Goal: Information Seeking & Learning: Learn about a topic

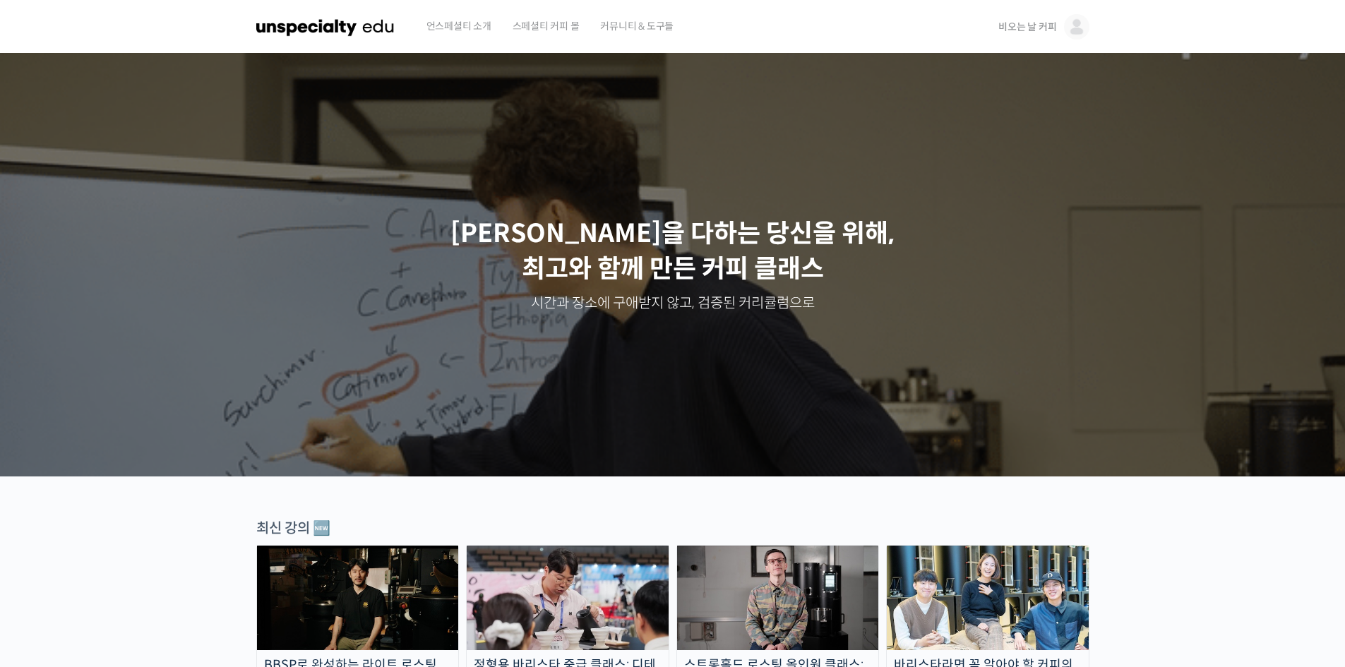
click at [1033, 30] on span "비오는 날 커피" at bounding box center [1028, 26] width 58 height 13
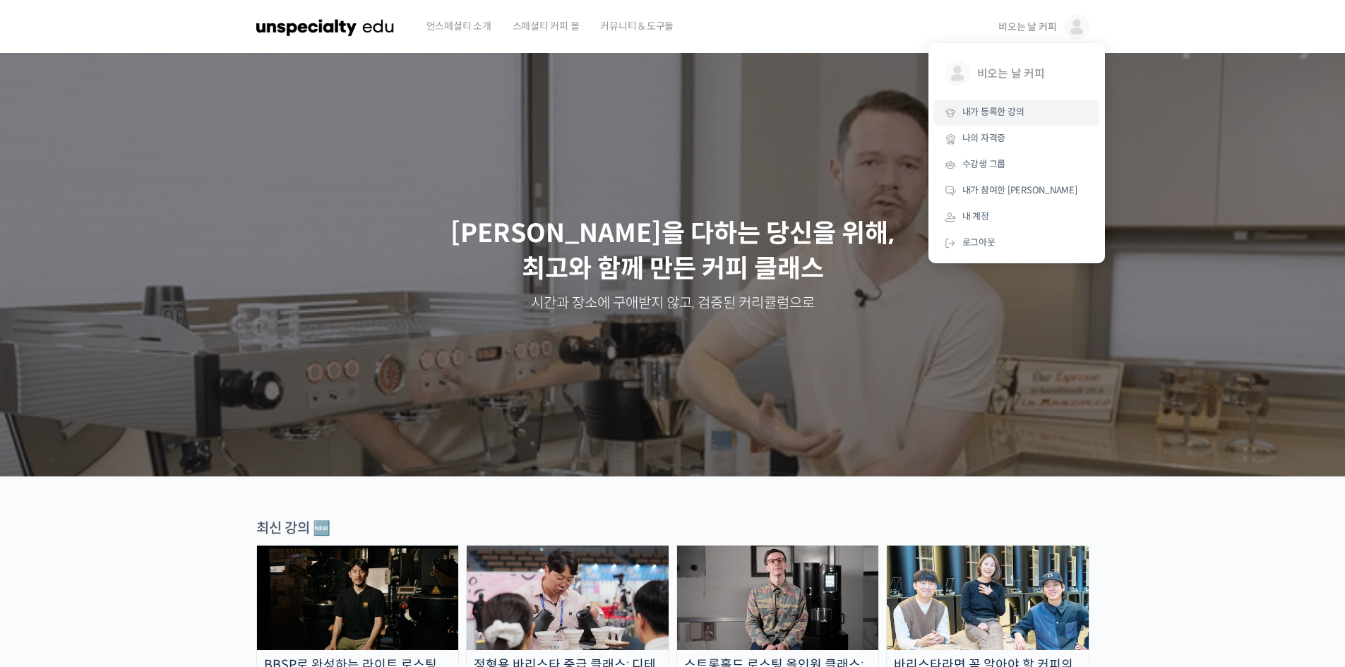
click at [1011, 109] on span "내가 등록한 강의" at bounding box center [994, 112] width 62 height 12
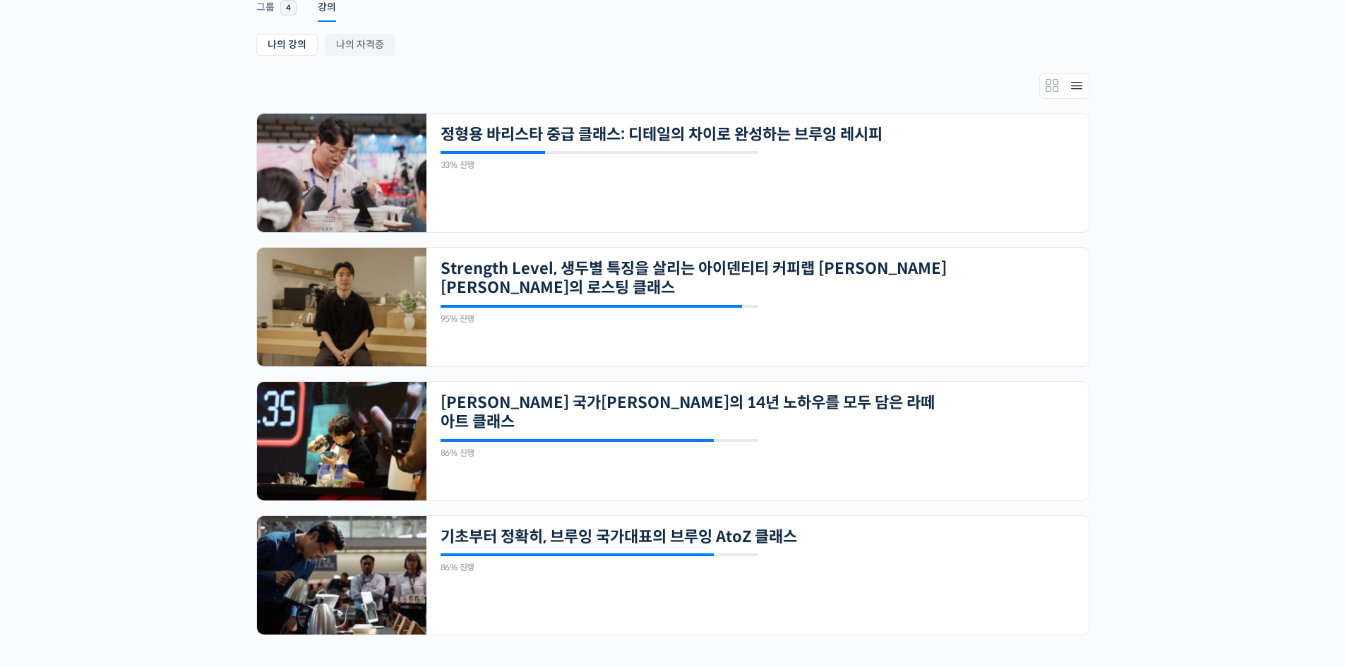
scroll to position [225, 0]
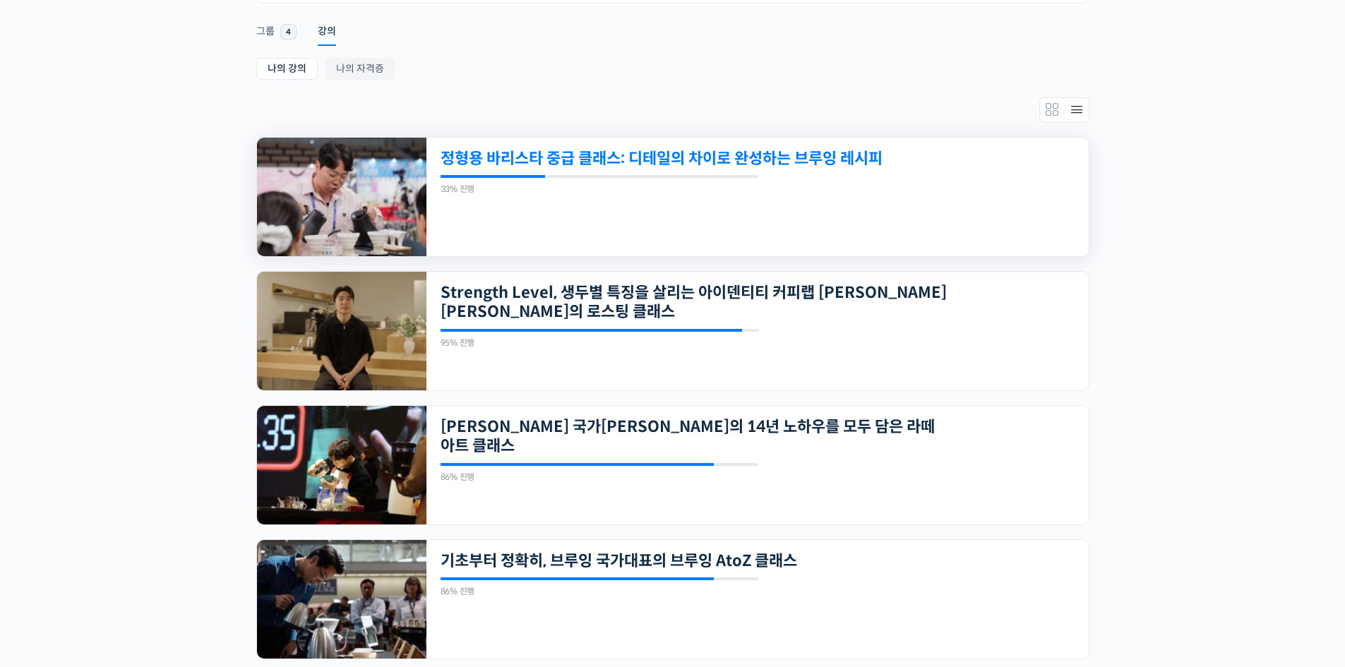
click at [829, 163] on link "정형용 바리스타 중급 클래스: 디테일의 차이로 완성하는 브루잉 레시피" at bounding box center [694, 158] width 507 height 19
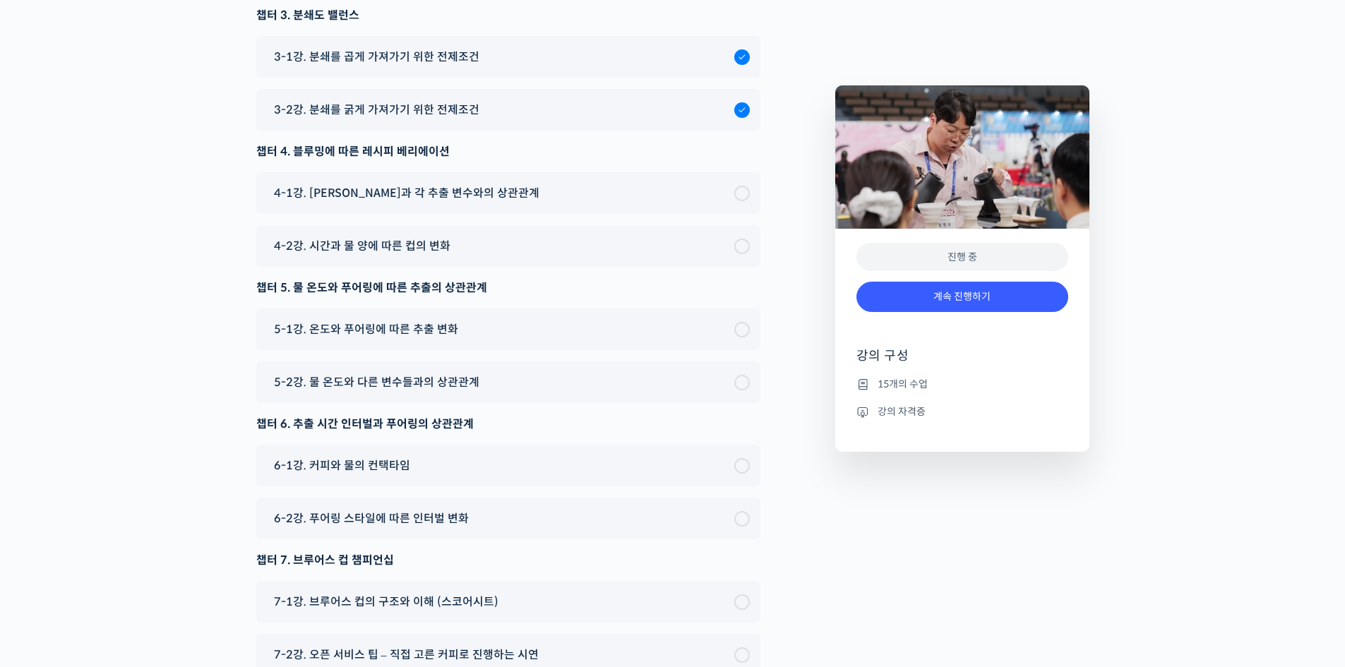
scroll to position [4393, 0]
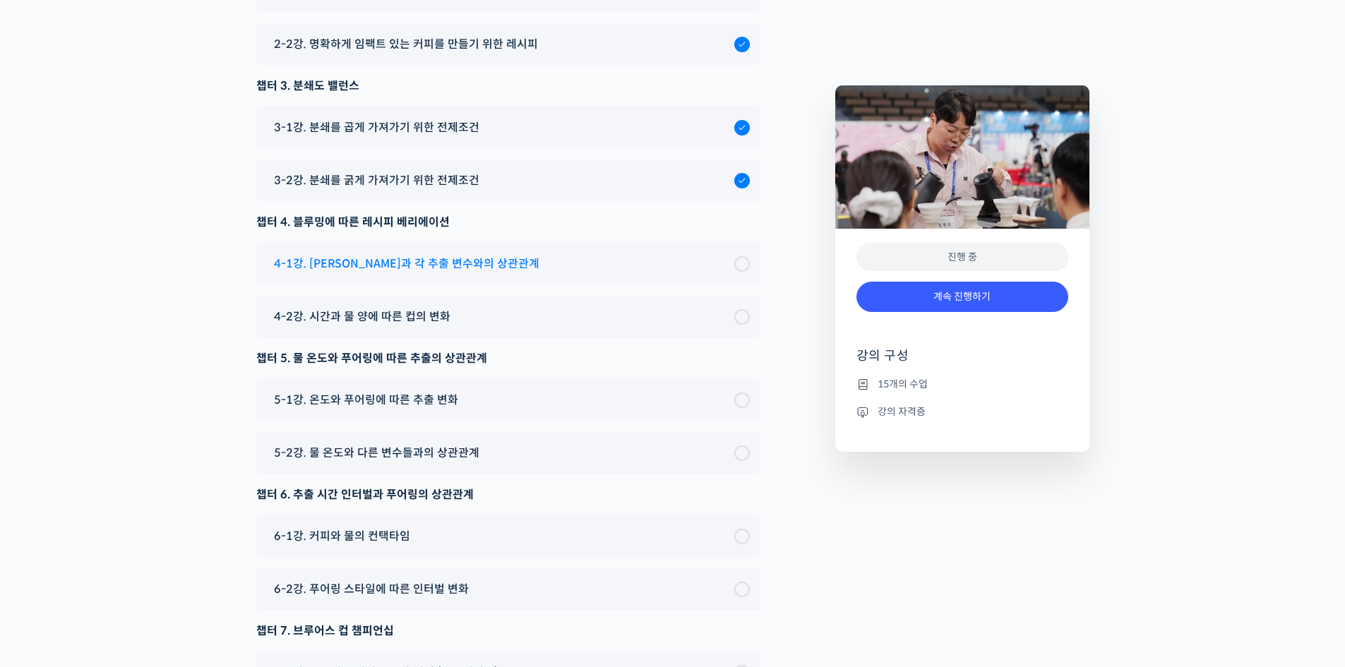
click at [404, 273] on span "4-1강. [PERSON_NAME]과 각 추출 변수와의 상관관계" at bounding box center [407, 263] width 266 height 19
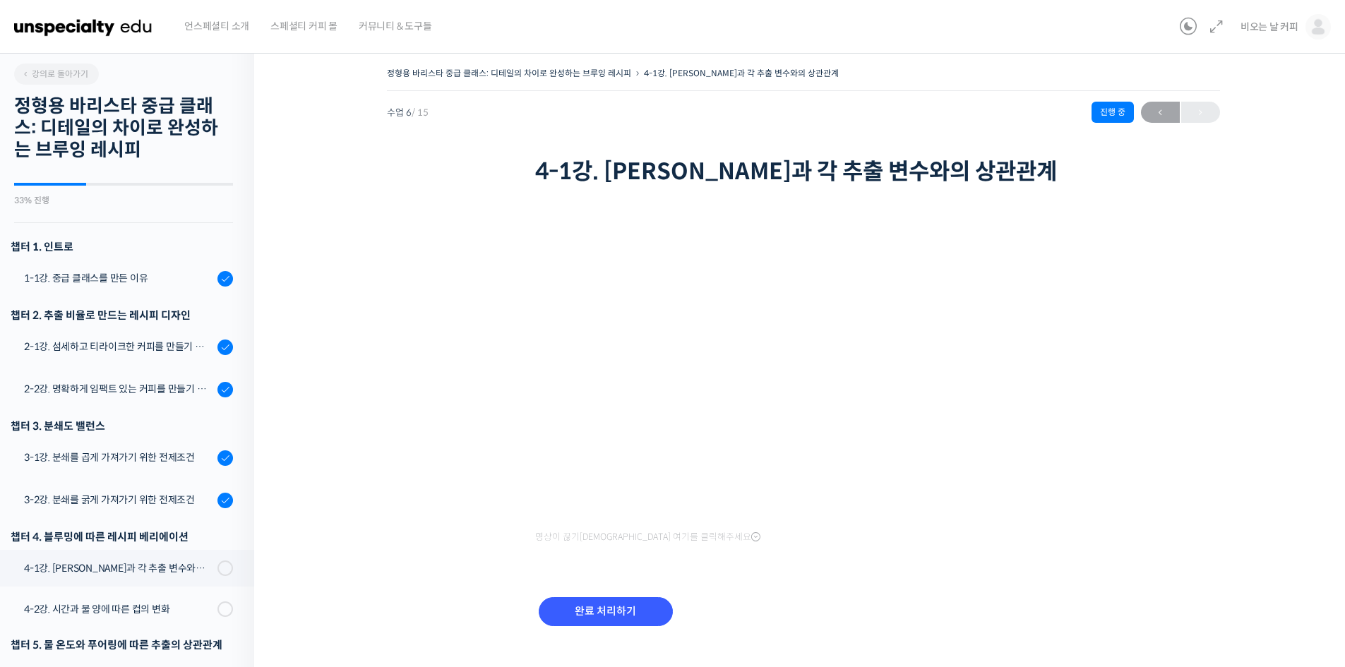
click at [90, 26] on img at bounding box center [83, 27] width 138 height 42
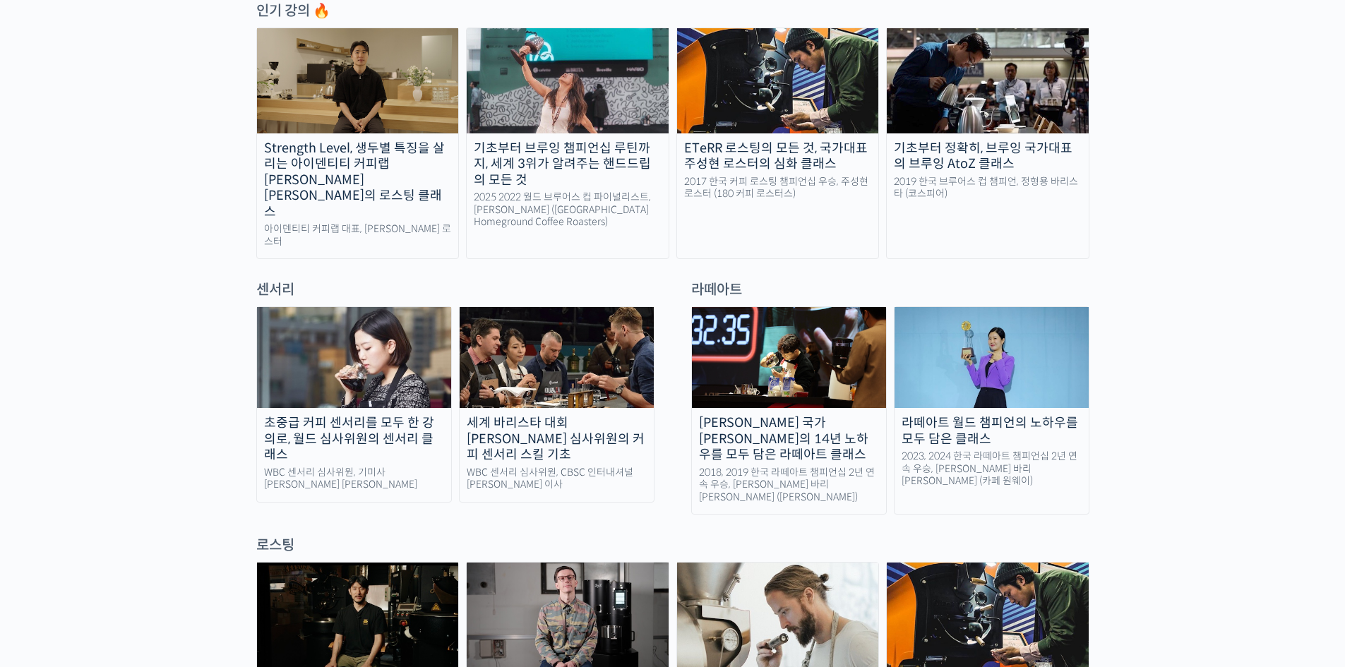
scroll to position [824, 0]
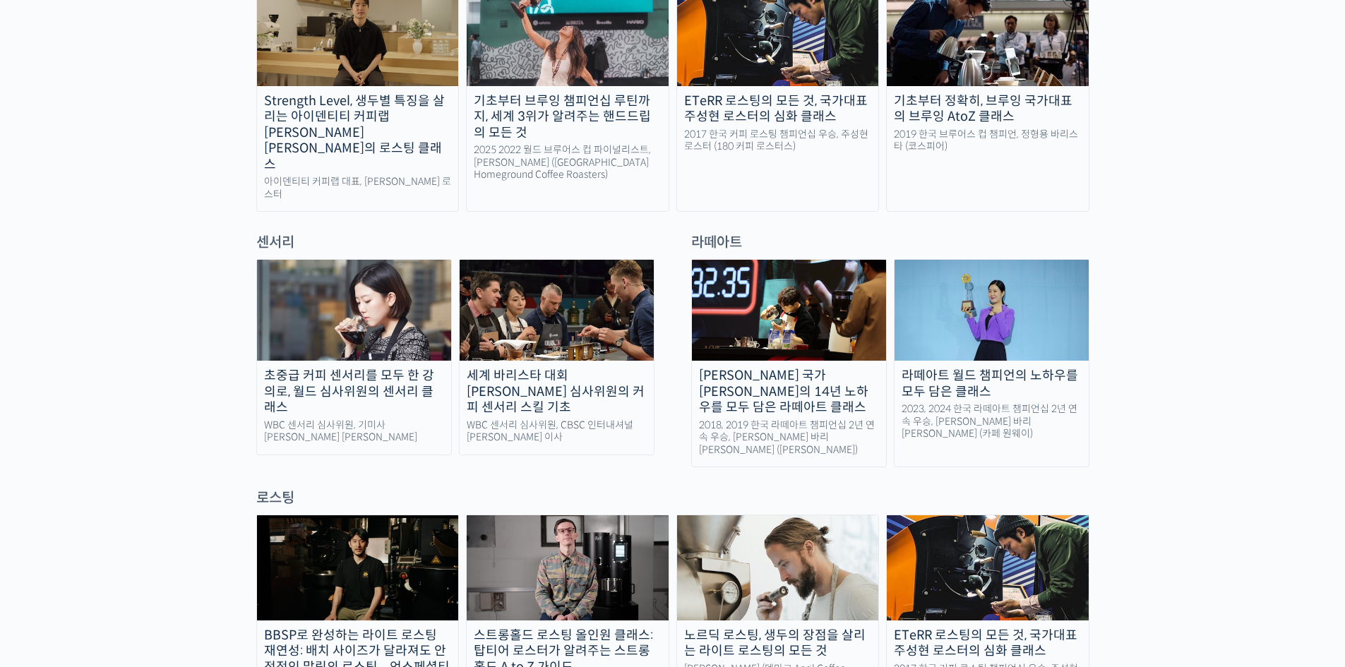
click at [782, 419] on div "2018, 2019 한국 라떼아트 챔피언십 2년 연속 우승, 최원재 바리스타 (로프커피)" at bounding box center [789, 437] width 194 height 37
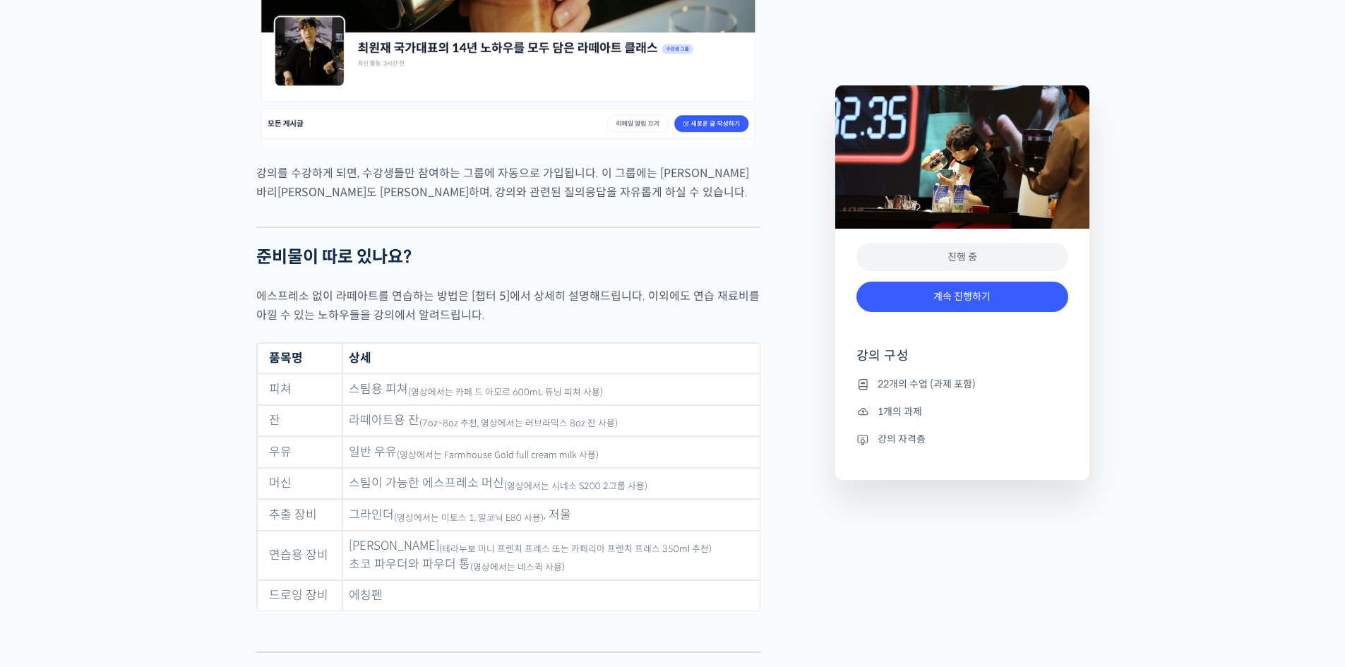
scroll to position [6040, 0]
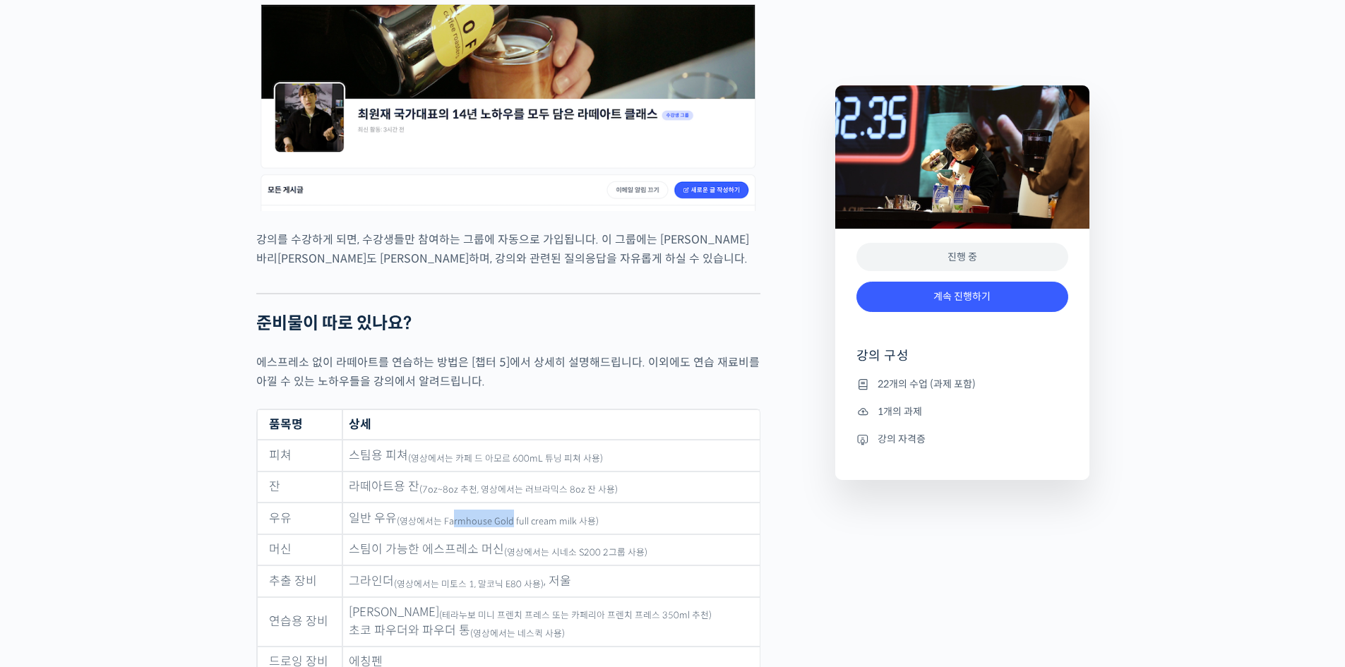
drag, startPoint x: 456, startPoint y: 346, endPoint x: 513, endPoint y: 344, distance: 57.2
click at [513, 516] on sub "(영상에서는 Farmhouse Gold full cream milk 사용)" at bounding box center [498, 521] width 202 height 11
drag, startPoint x: 432, startPoint y: 439, endPoint x: 529, endPoint y: 441, distance: 96.8
click at [533, 610] on sub "(테라누보 미니 프렌치 프레스 또는 카페리아 프렌치 프레스 350ml 추천)" at bounding box center [575, 615] width 273 height 11
copy sub "테라누보 미니 프렌치 프레스"
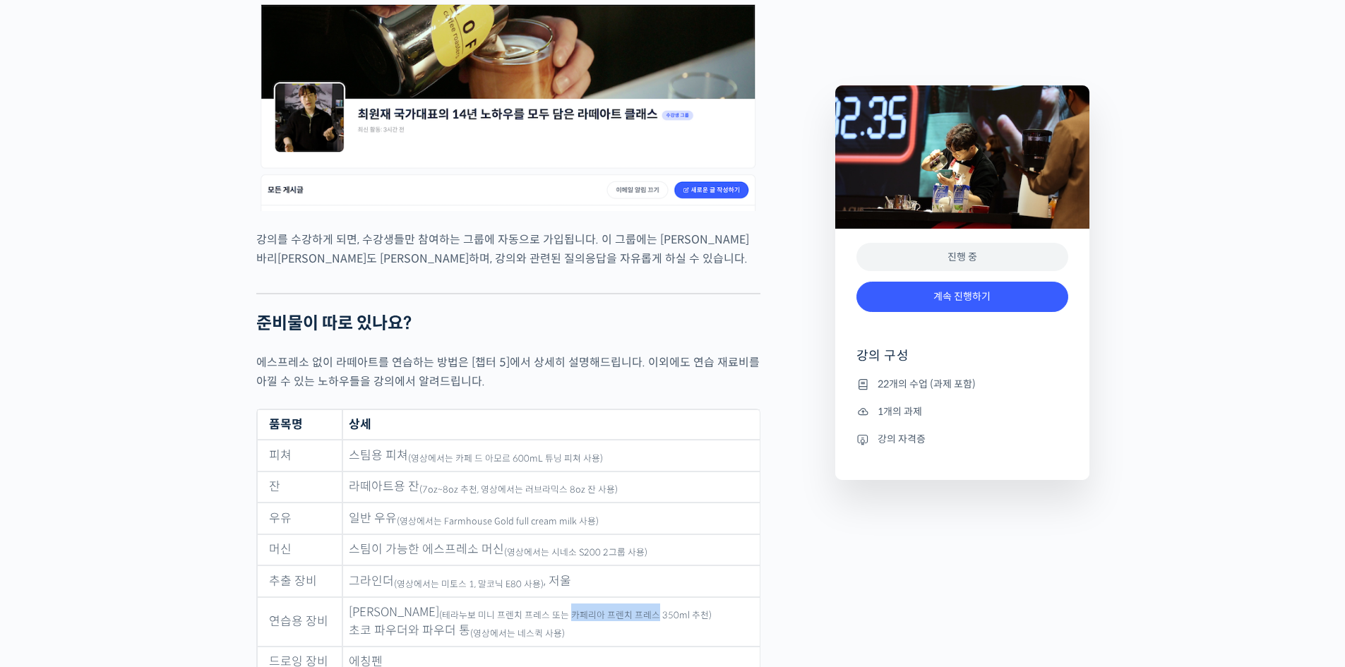
drag, startPoint x: 555, startPoint y: 440, endPoint x: 638, endPoint y: 439, distance: 82.6
click at [638, 610] on sub "(테라누보 미니 프렌치 프레스 또는 카페리아 프렌치 프레스 350ml 추천)" at bounding box center [575, 615] width 273 height 11
copy sub "카페리아 프렌치 프레스"
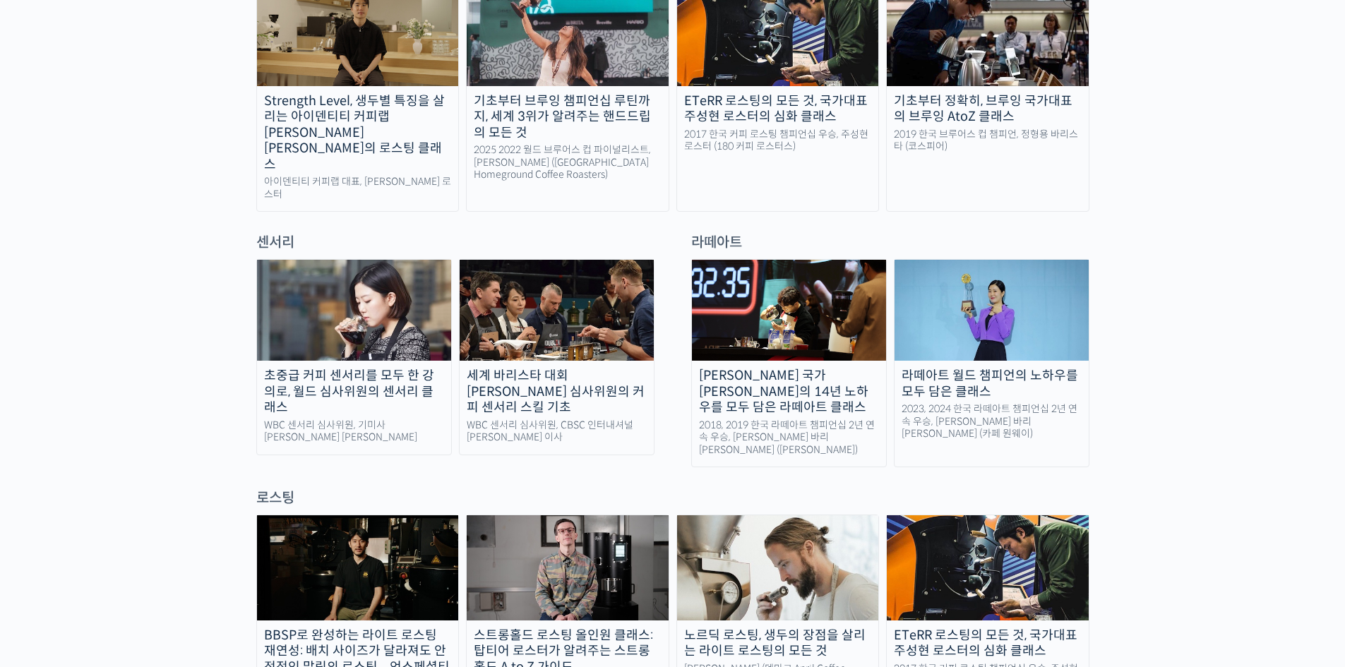
click at [1001, 403] on div "2023, 2024 한국 라떼아트 챔피언십 2년 연속 우승, 이지유 바리스타 (카페 원웨이)" at bounding box center [992, 421] width 194 height 37
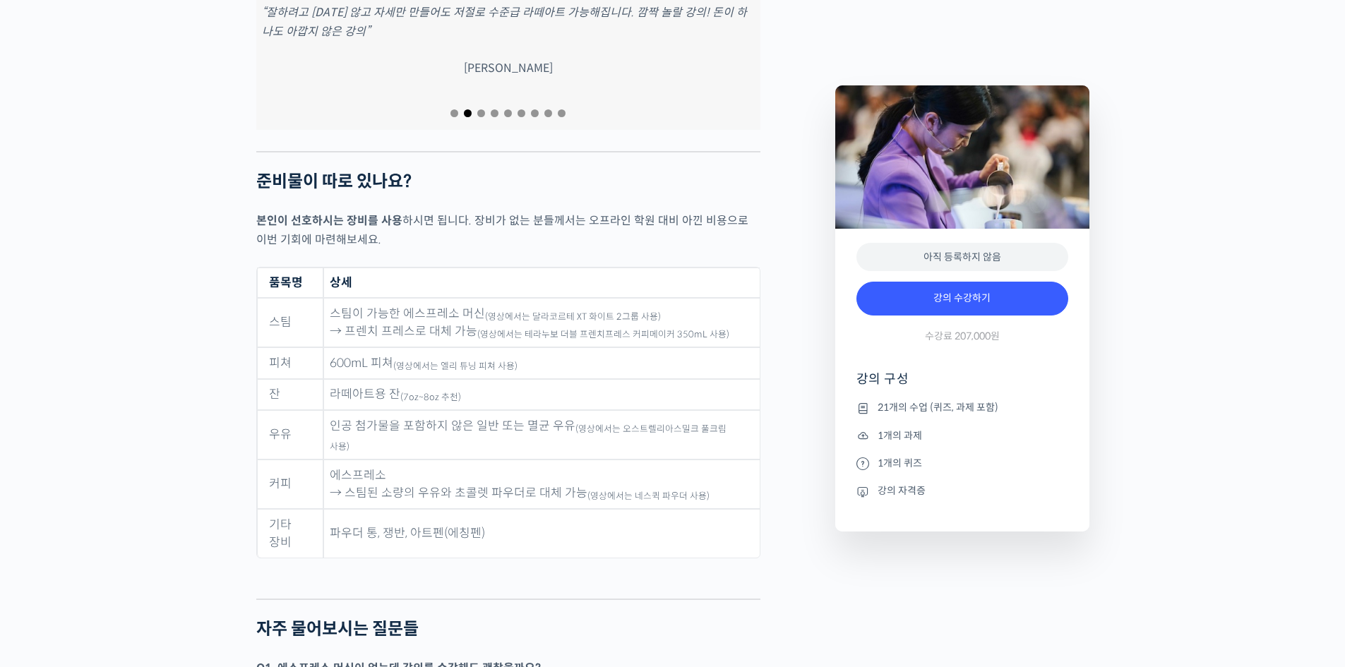
scroll to position [6106, 0]
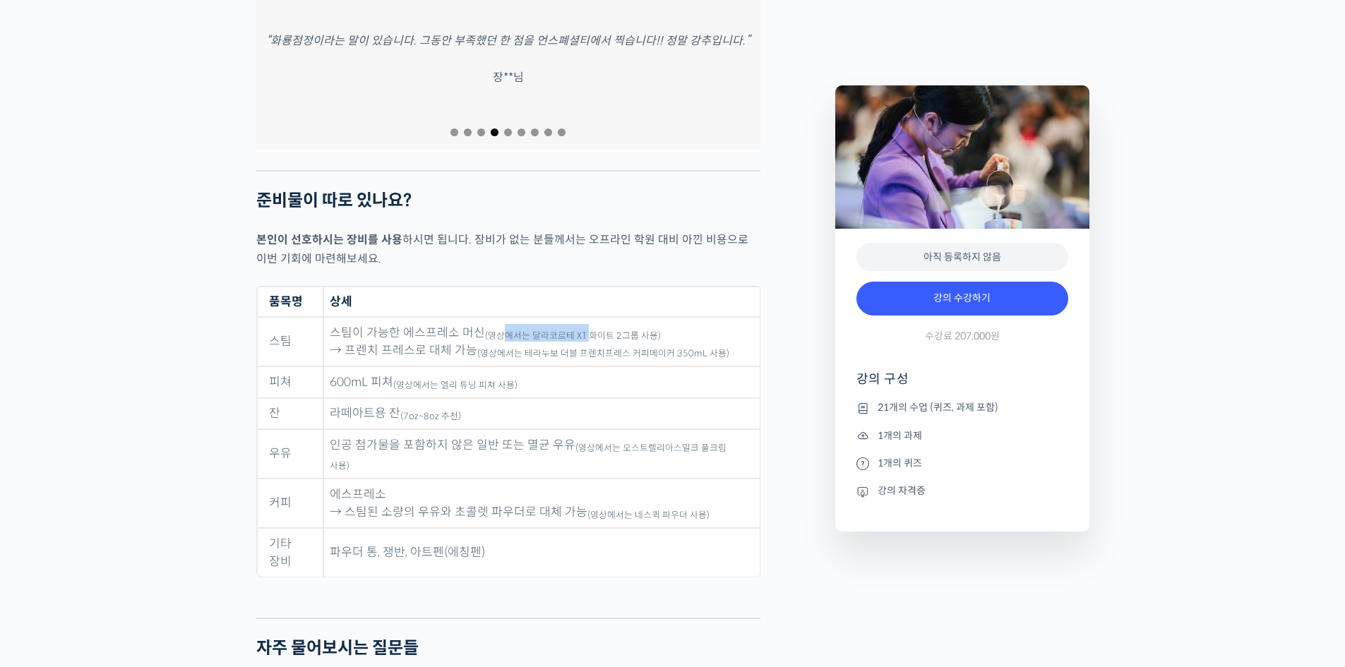
drag, startPoint x: 512, startPoint y: 293, endPoint x: 585, endPoint y: 293, distance: 73.4
click at [585, 330] on sub "(영상에서는 달라코르테 XT 화이트 2그룹 사용)" at bounding box center [573, 335] width 176 height 11
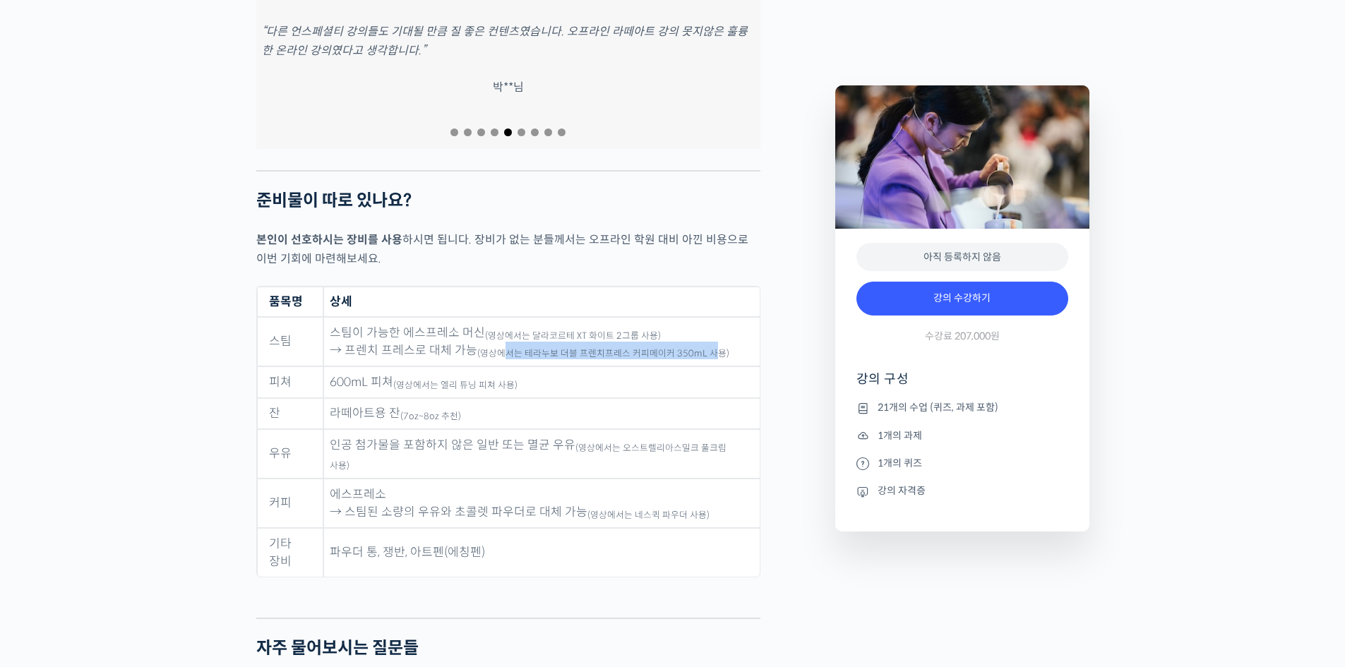
drag, startPoint x: 502, startPoint y: 307, endPoint x: 714, endPoint y: 314, distance: 211.9
click at [714, 317] on td "스팀이 가능한 에스프레소 머신 (영상에서는 달라코르테 XT 화이트 2그룹 사용) → 프렌치 프레스로 대체 가능 (영상에서는 테라누보 더블 프렌…" at bounding box center [541, 341] width 436 height 49
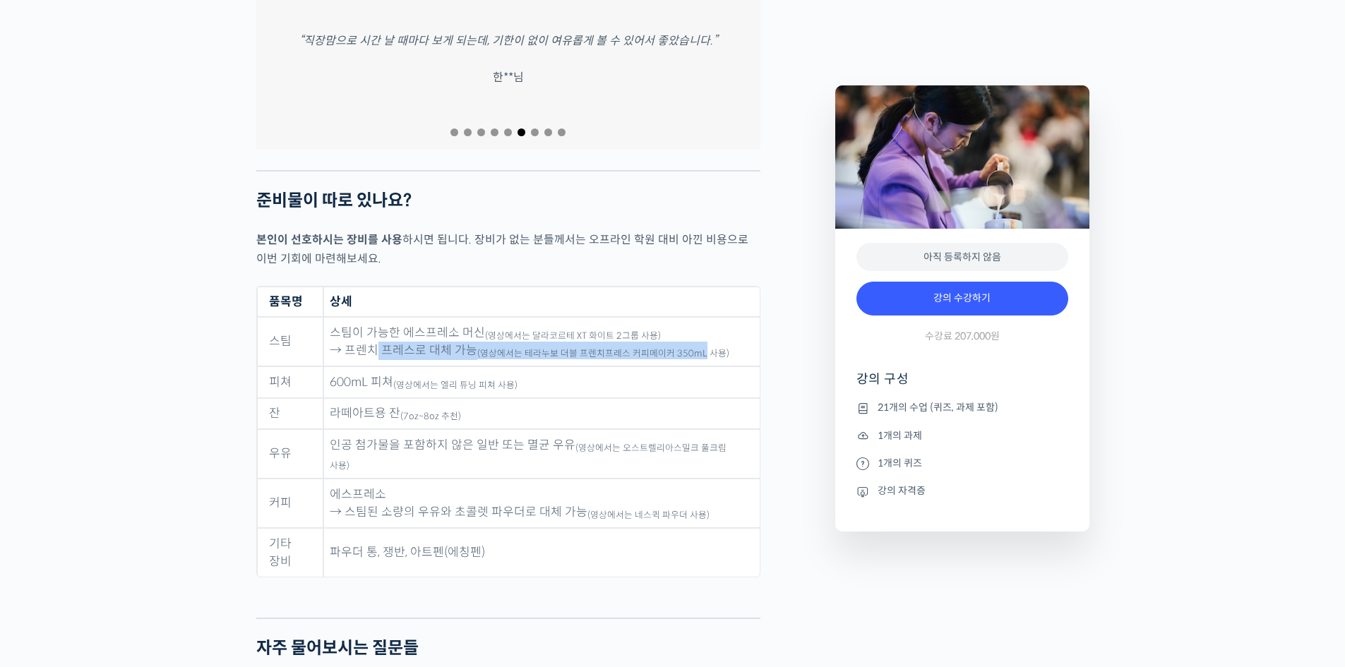
drag, startPoint x: 377, startPoint y: 306, endPoint x: 701, endPoint y: 314, distance: 323.5
click at [701, 317] on td "스팀이 가능한 에스프레소 머신 (영상에서는 달라코르테 XT 화이트 2그룹 사용) → 프렌치 프레스로 대체 가능 (영상에서는 테라누보 더블 프렌…" at bounding box center [541, 341] width 436 height 49
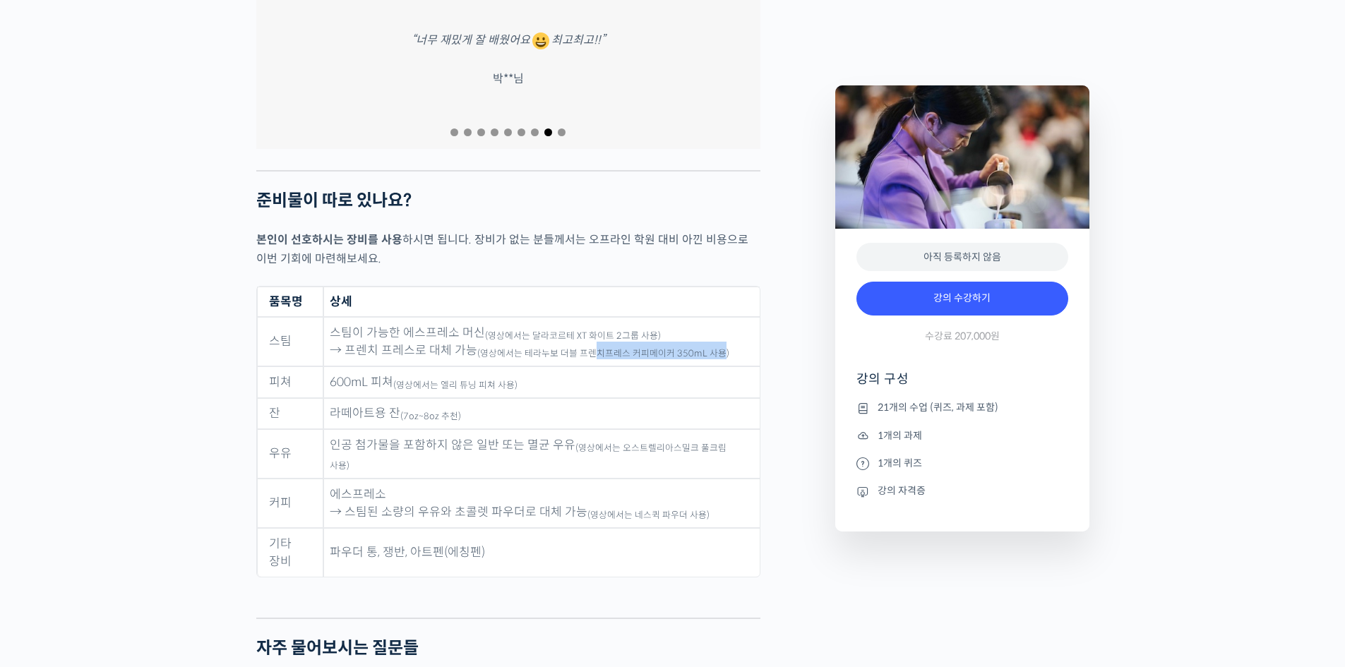
drag, startPoint x: 614, startPoint y: 312, endPoint x: 717, endPoint y: 314, distance: 103.8
click at [717, 317] on td "스팀이 가능한 에스프레소 머신 (영상에서는 달라코르테 XT 화이트 2그룹 사용) → 프렌치 프레스로 대체 가능 (영상에서는 테라누보 더블 프렌…" at bounding box center [541, 341] width 436 height 49
